Goal: Navigation & Orientation: Find specific page/section

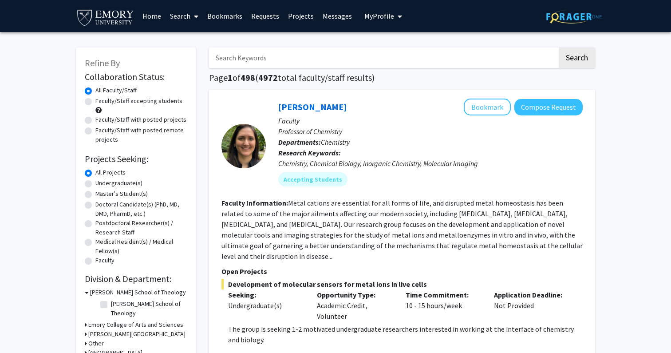
click at [302, 20] on link "Projects" at bounding box center [301, 15] width 35 height 31
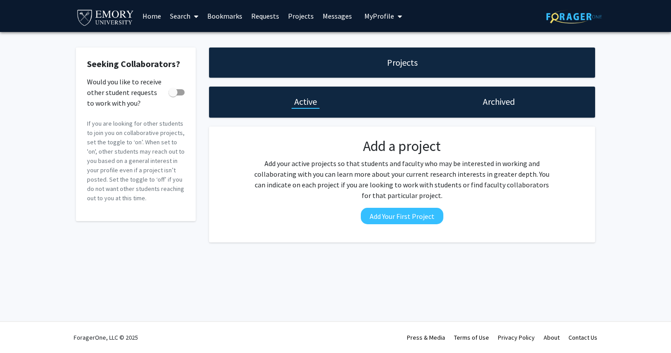
click at [329, 16] on link "Messages" at bounding box center [337, 15] width 38 height 31
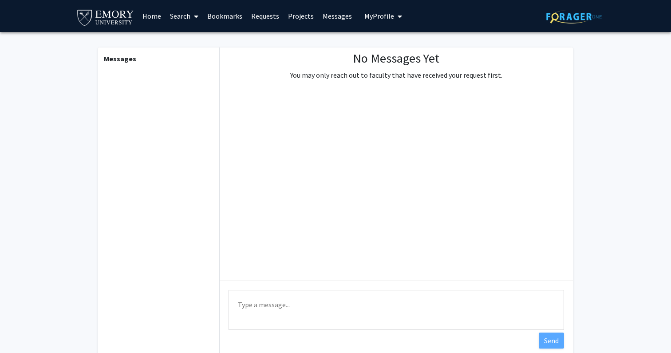
click at [270, 18] on link "Requests" at bounding box center [265, 15] width 37 height 31
